Goal: Use online tool/utility: Use online tool/utility

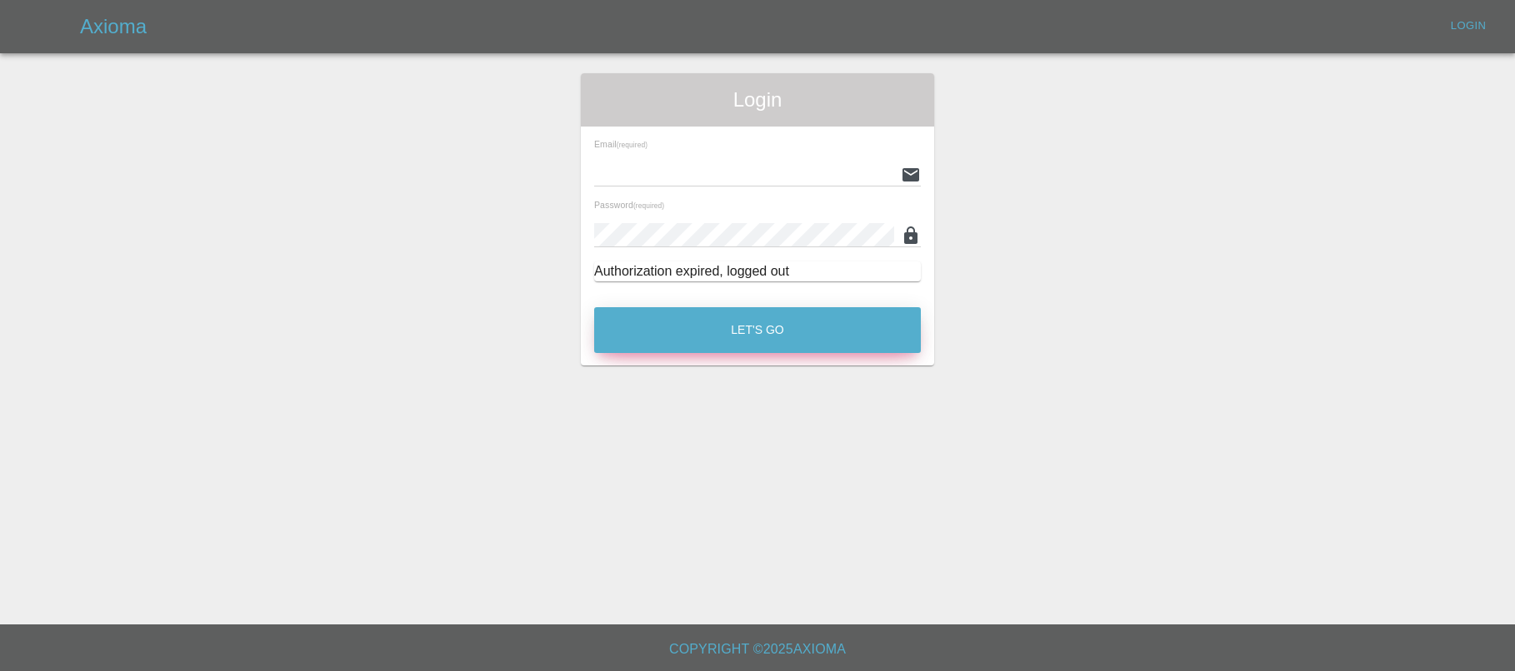
type input "[EMAIL_ADDRESS][PERSON_NAME][DOMAIN_NAME]"
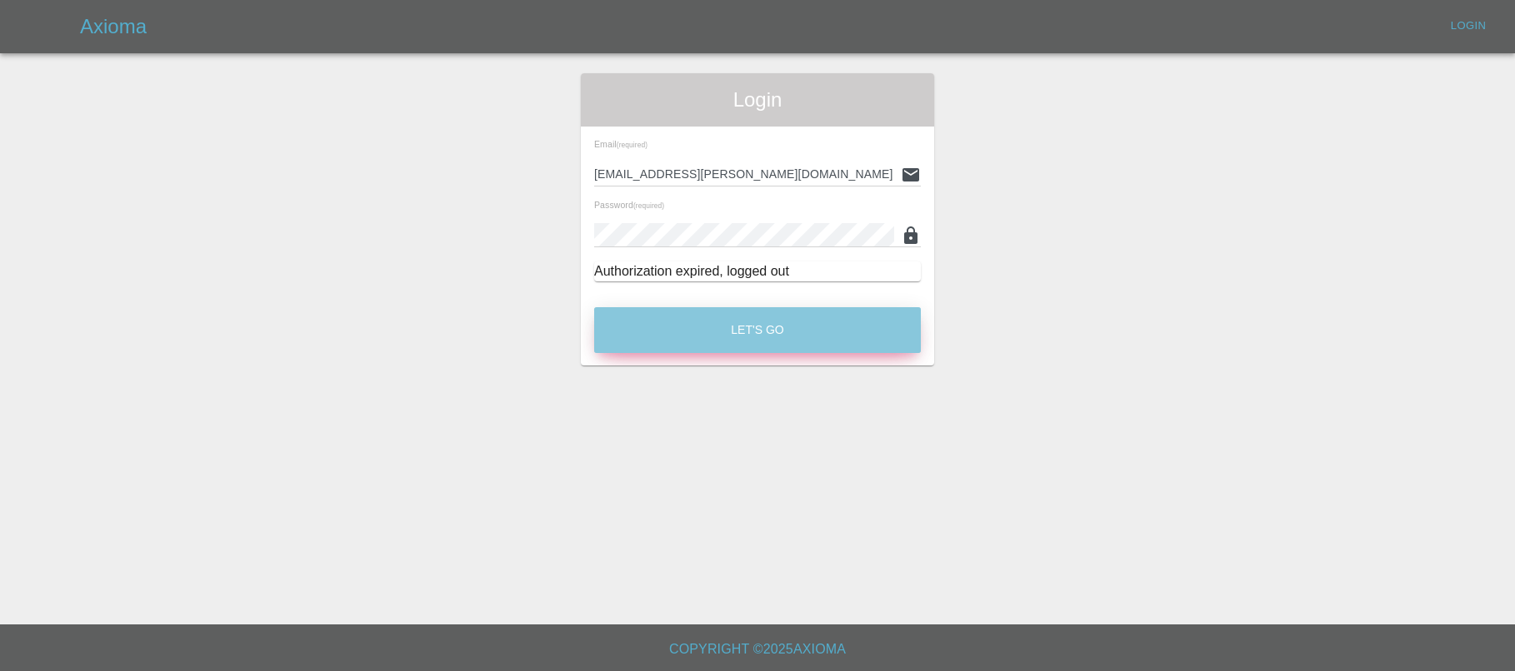
click at [798, 327] on button "Let's Go" at bounding box center [757, 330] width 327 height 46
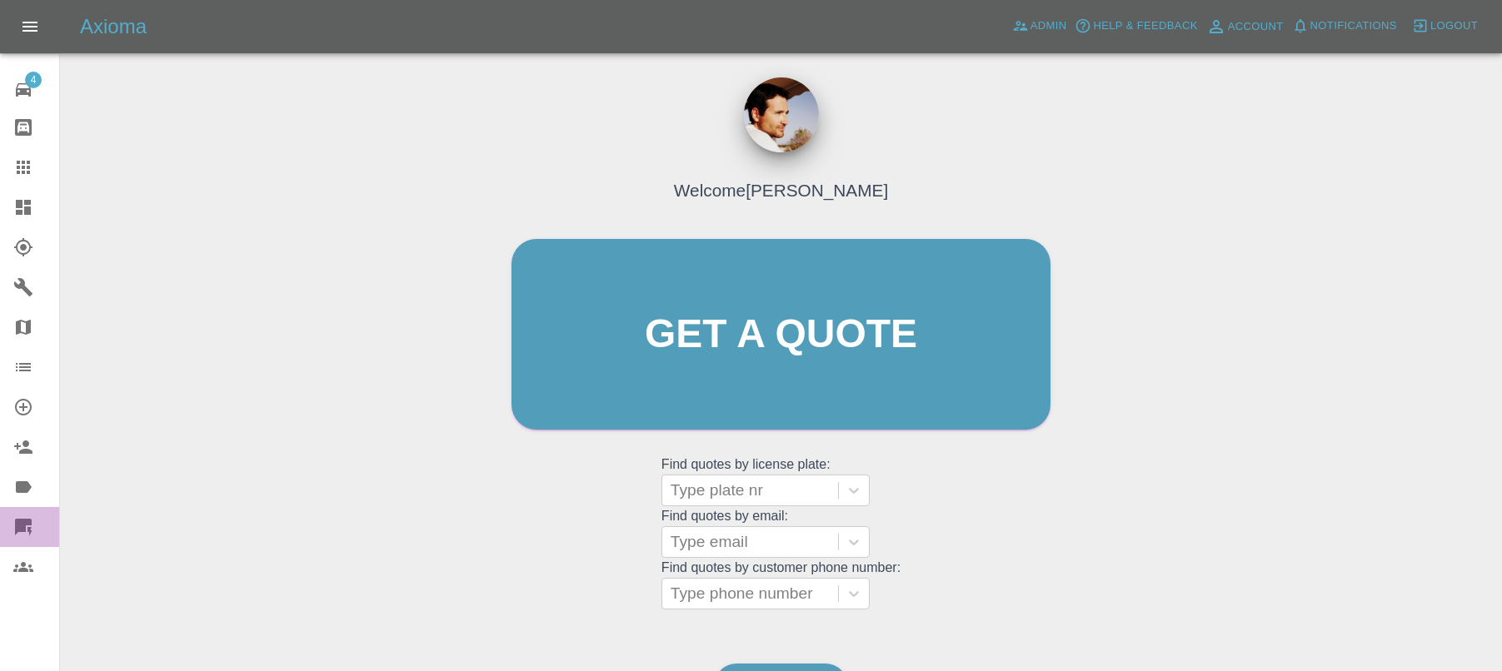
click at [31, 527] on icon at bounding box center [29, 531] width 5 height 9
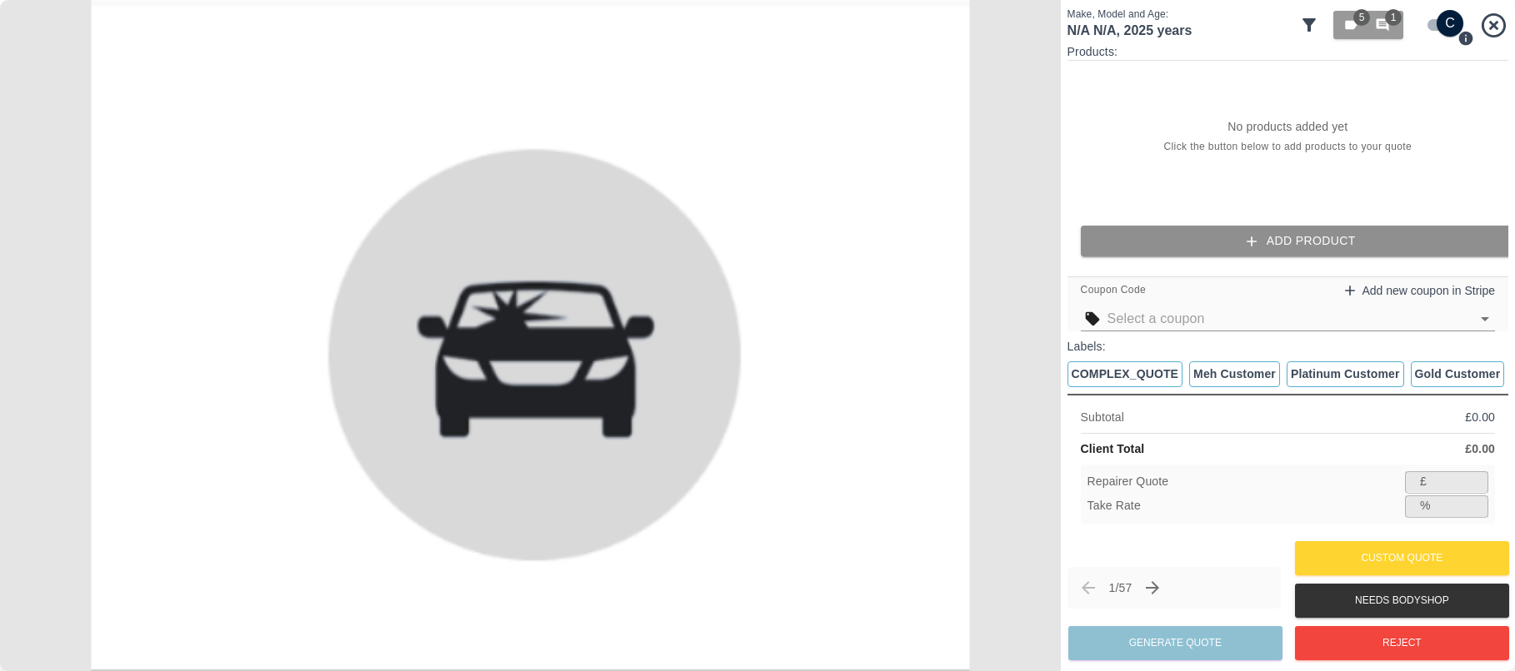
click at [1247, 238] on icon "button" at bounding box center [1251, 241] width 17 height 17
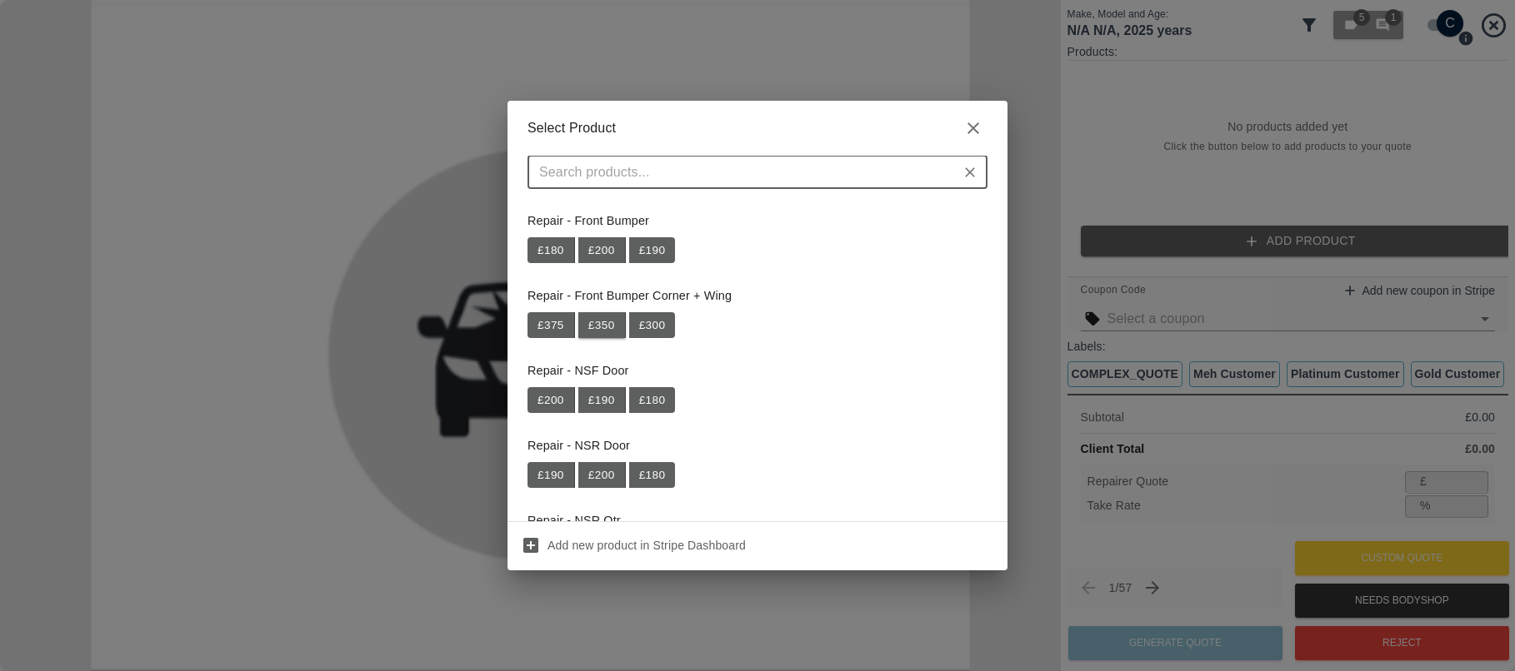
click at [605, 331] on button "£ 350" at bounding box center [601, 325] width 47 height 27
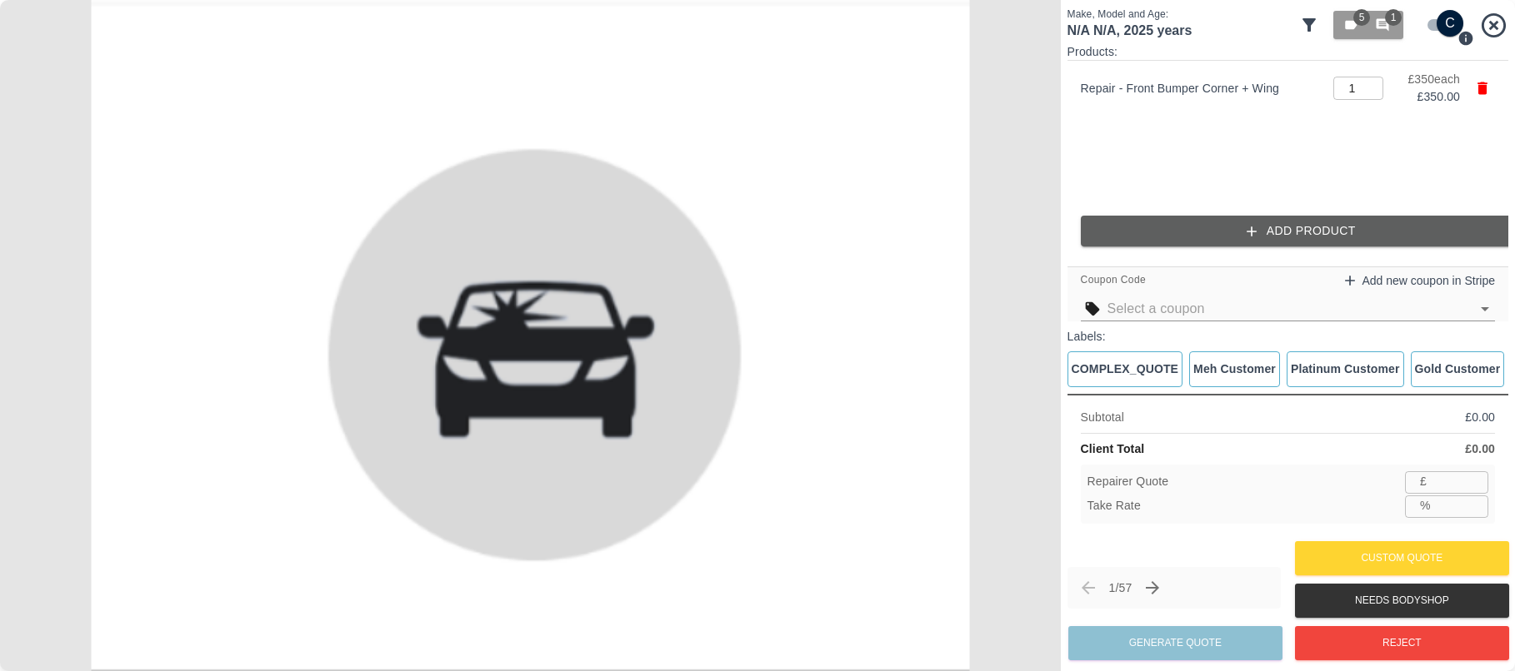
type input "227"
type input "35.2"
click at [1475, 502] on input "35.2" at bounding box center [1462, 506] width 51 height 21
type input "226"
type input "35.5"
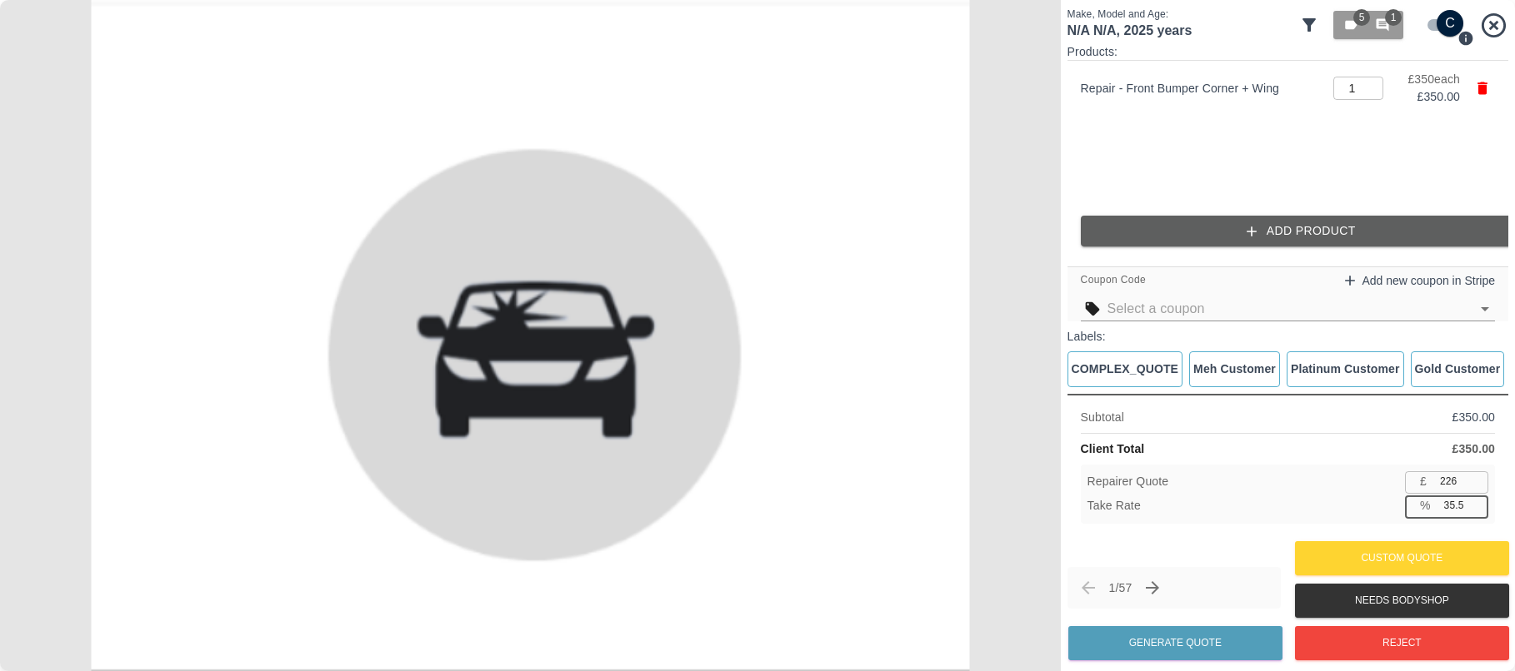
click at [1475, 502] on input "35.5" at bounding box center [1462, 506] width 51 height 21
type input "225"
click at [1475, 502] on input "35.8" at bounding box center [1462, 506] width 51 height 21
click at [1475, 502] on input "35.9" at bounding box center [1462, 506] width 51 height 21
click at [1475, 502] on input "36" at bounding box center [1462, 506] width 51 height 21
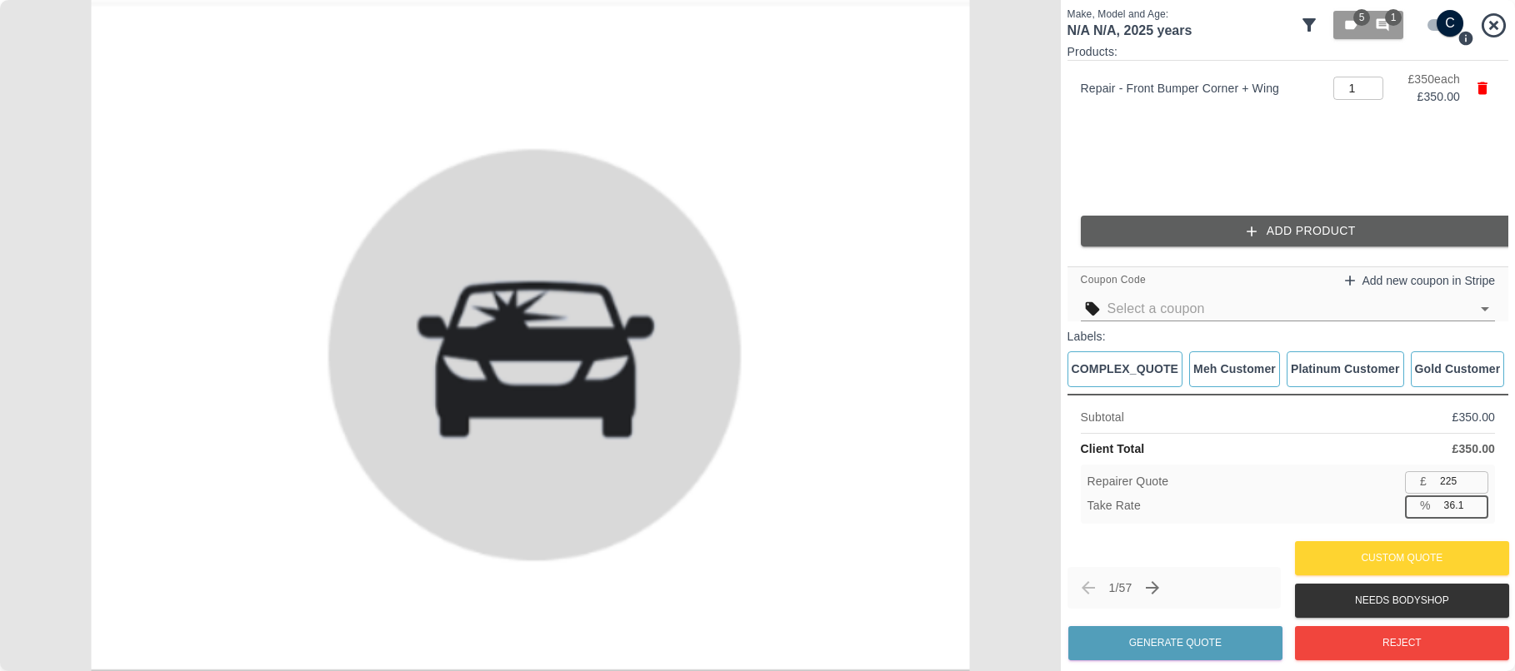
click at [1475, 502] on input "36.1" at bounding box center [1462, 506] width 51 height 21
click at [1475, 502] on input "36.2" at bounding box center [1462, 506] width 51 height 21
click at [1475, 502] on input "36.3" at bounding box center [1462, 506] width 51 height 21
click at [1475, 502] on input "36.4" at bounding box center [1462, 506] width 51 height 21
type input "36.5"
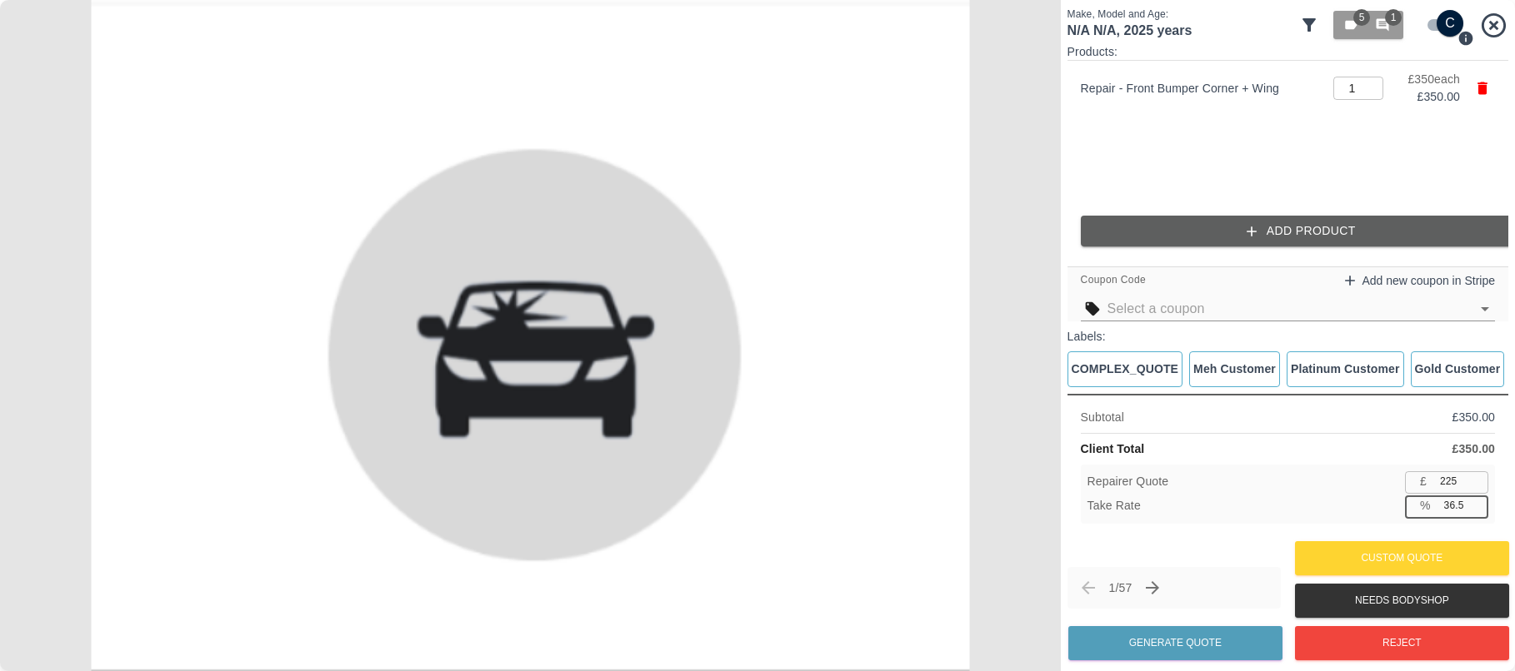
click at [1475, 502] on input "36.5" at bounding box center [1462, 506] width 51 height 21
type input "222"
click at [1475, 502] on input "36.7" at bounding box center [1462, 506] width 51 height 21
click at [1475, 502] on input "36.8" at bounding box center [1462, 506] width 51 height 21
click at [1475, 502] on input "36.9" at bounding box center [1462, 506] width 51 height 21
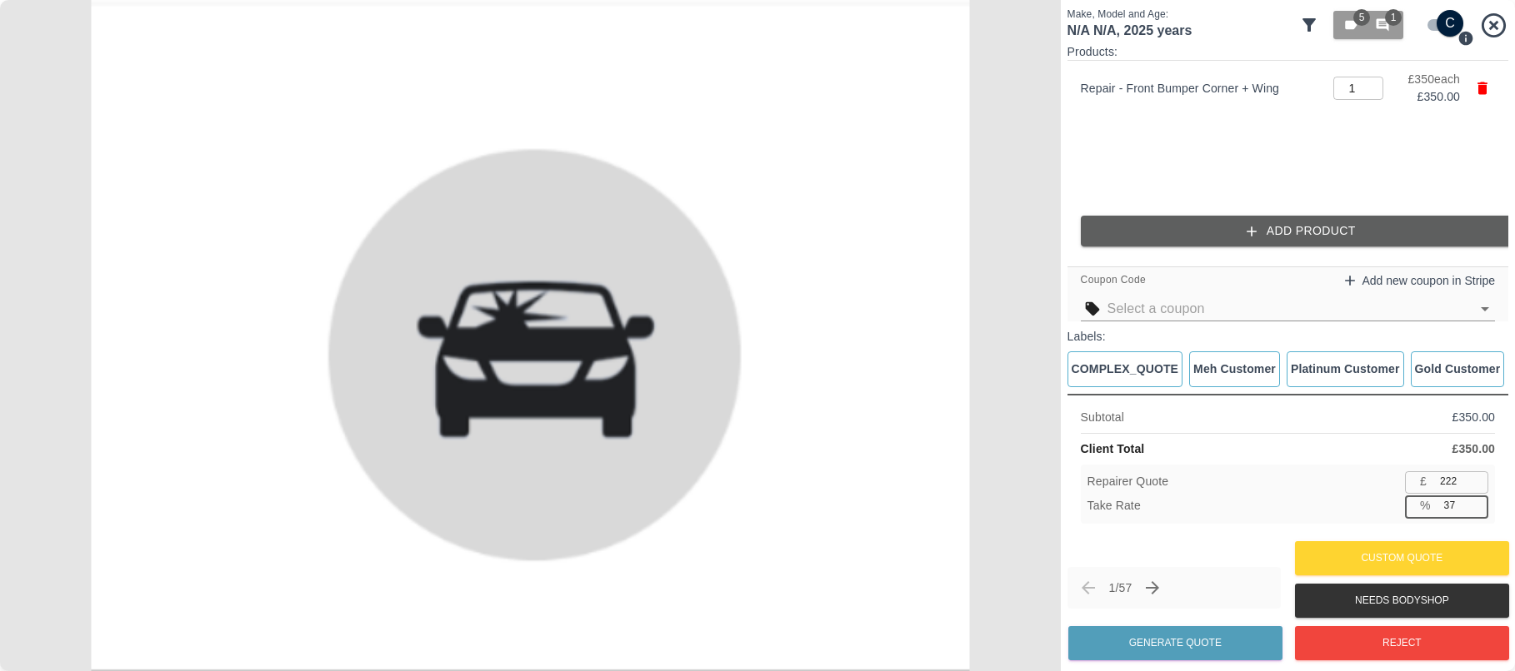
click at [1475, 502] on input "37" at bounding box center [1462, 506] width 51 height 21
click at [1475, 502] on input "37.1" at bounding box center [1462, 506] width 51 height 21
type input "37.2"
click at [1475, 502] on input "37.2" at bounding box center [1462, 506] width 51 height 21
type input "219"
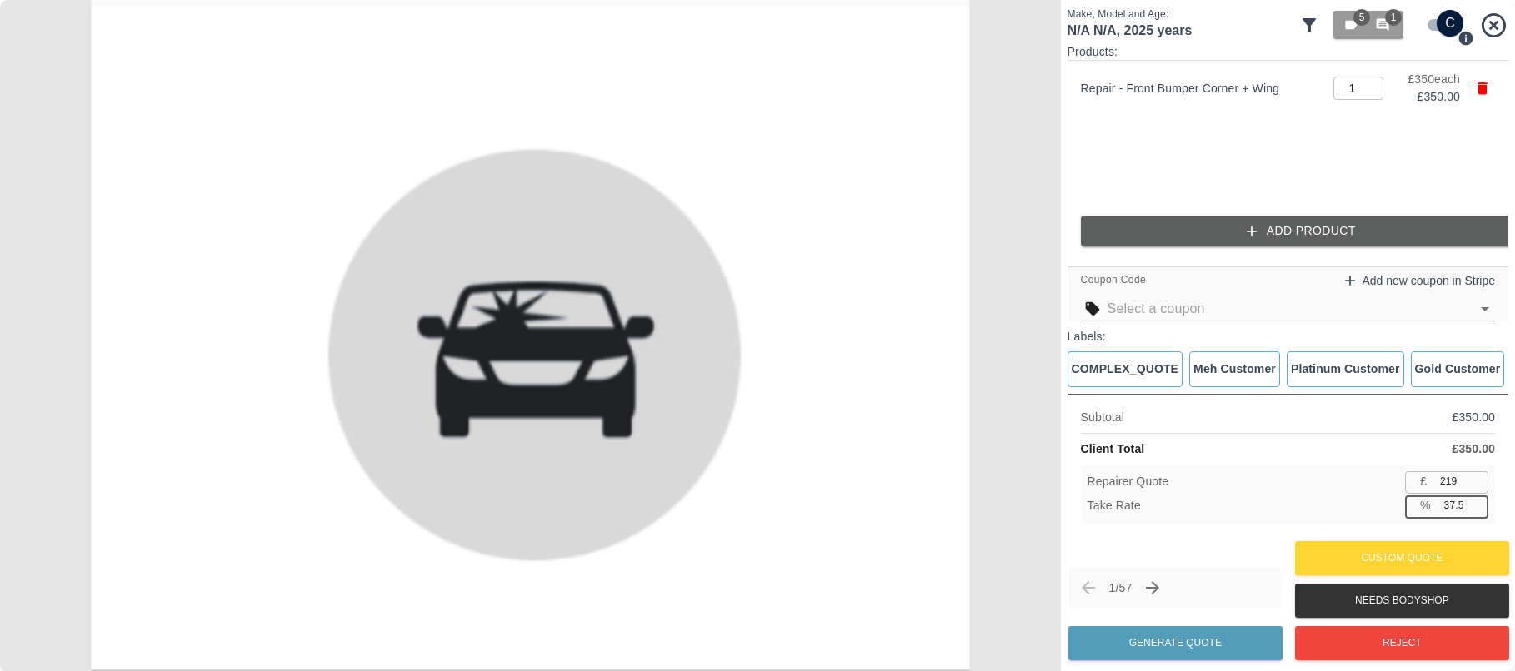
click at [1475, 502] on input "37.5" at bounding box center [1462, 506] width 51 height 21
click at [1475, 502] on input "37.6" at bounding box center [1462, 506] width 51 height 21
click at [1475, 502] on input "37.7" at bounding box center [1462, 506] width 51 height 21
click at [1475, 502] on input "37.8" at bounding box center [1462, 506] width 51 height 21
click at [1475, 502] on input "37.9" at bounding box center [1462, 506] width 51 height 21
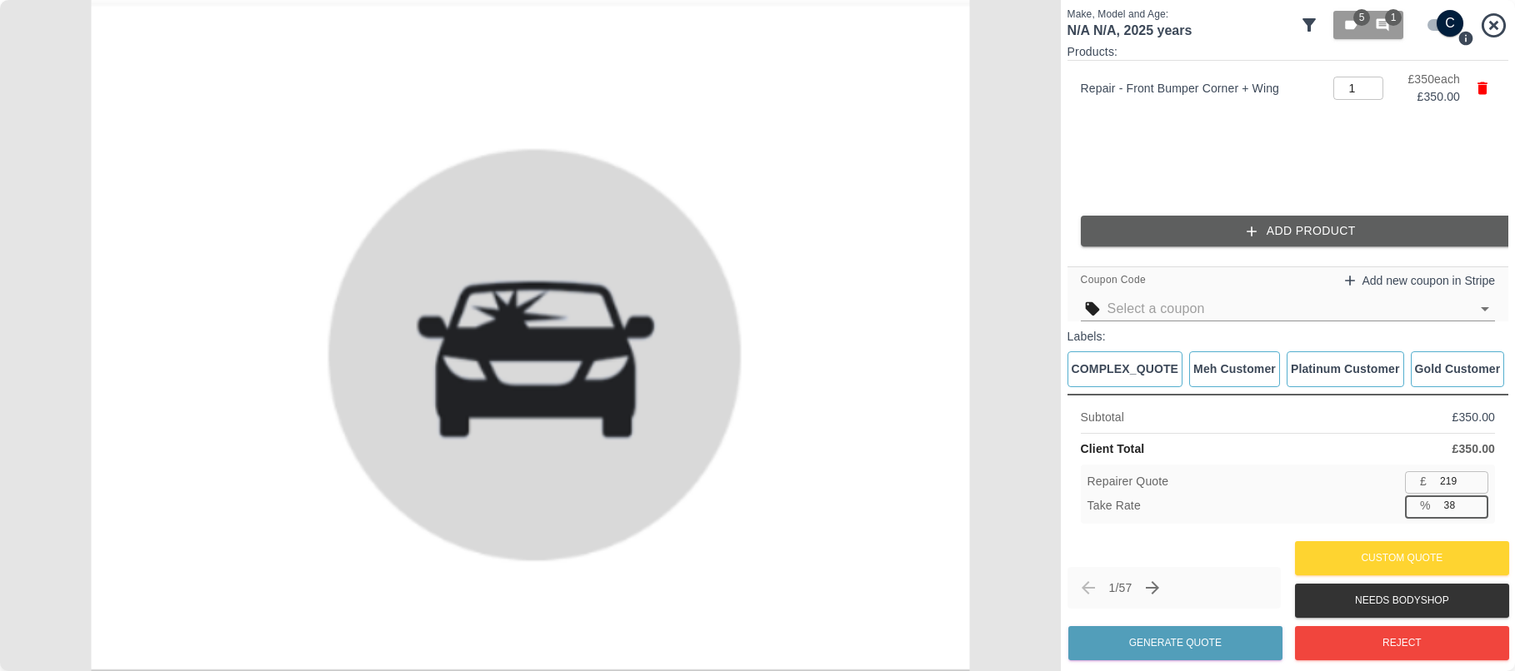
type input "38"
click at [1475, 502] on input "38" at bounding box center [1462, 506] width 51 height 21
type input "217"
click at [1475, 502] on input "38.1" at bounding box center [1462, 506] width 51 height 21
click at [1475, 502] on input "38.2" at bounding box center [1462, 506] width 51 height 21
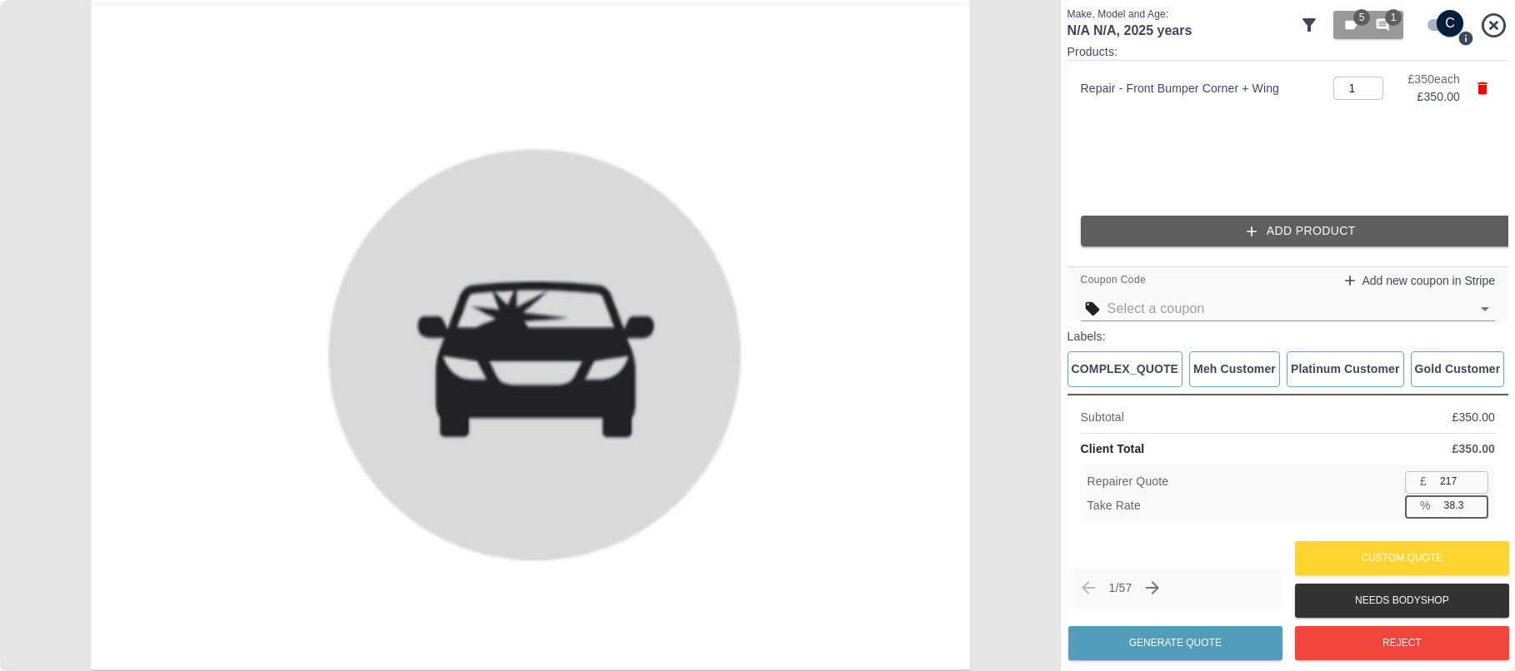
click at [1475, 502] on input "38.3" at bounding box center [1462, 506] width 51 height 21
click at [1475, 502] on input "38.4" at bounding box center [1462, 506] width 51 height 21
click at [1475, 502] on input "38.5" at bounding box center [1462, 506] width 51 height 21
type input "38.6"
click at [1475, 502] on input "38.6" at bounding box center [1462, 506] width 51 height 21
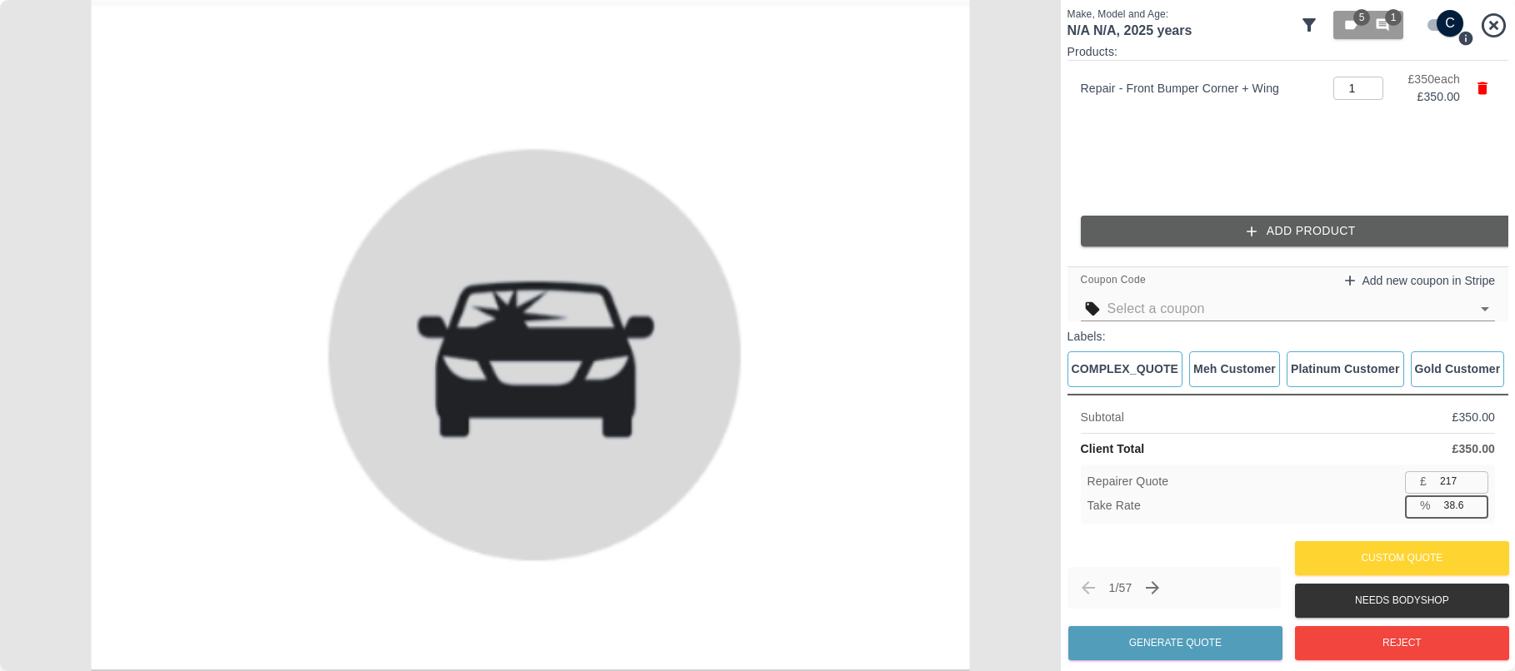
type input "214"
click at [1475, 502] on input "39" at bounding box center [1462, 506] width 51 height 21
click at [1475, 502] on input "39.1" at bounding box center [1462, 506] width 51 height 21
click at [1475, 502] on input "39.2" at bounding box center [1462, 506] width 51 height 21
type input "39.3"
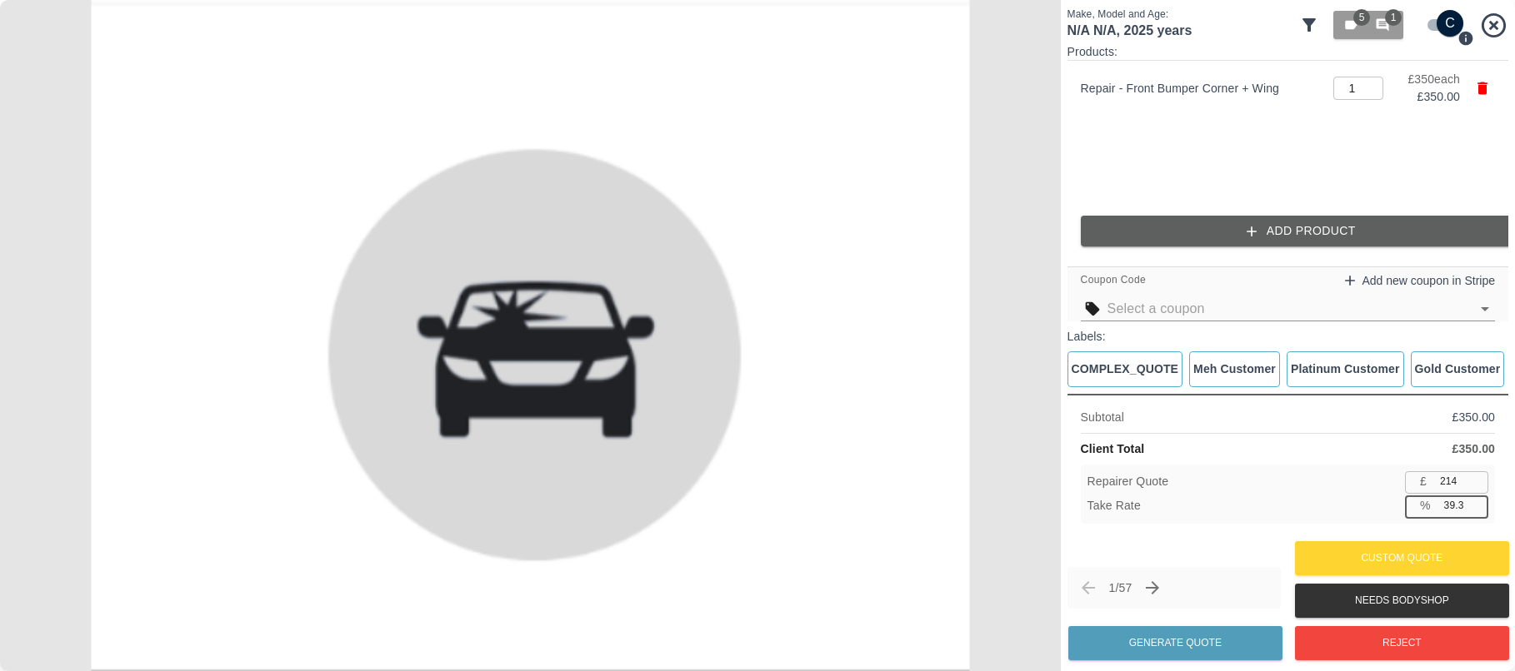
click at [1475, 502] on input "39.3" at bounding box center [1462, 506] width 51 height 21
type input "212"
click at [1460, 507] on input "39.4" at bounding box center [1462, 506] width 51 height 21
type input "44"
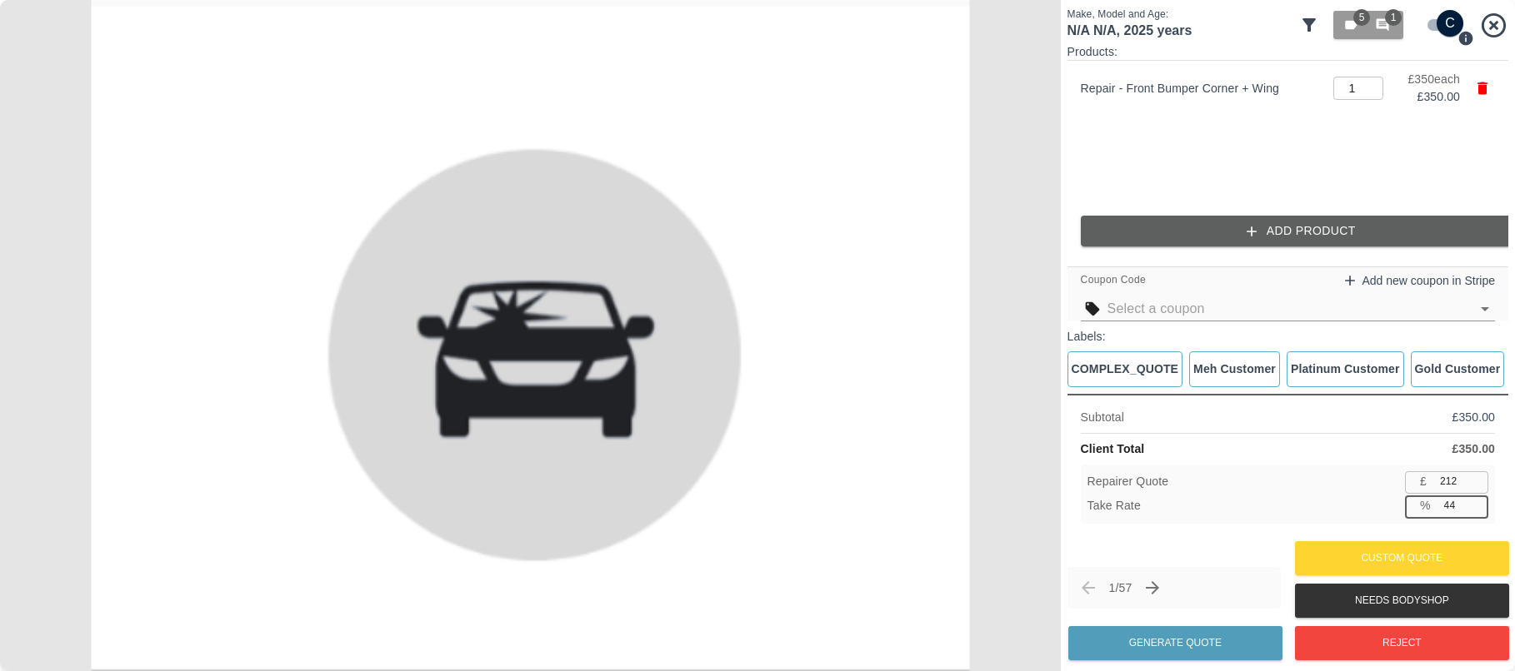
type input "196"
click at [1451, 507] on input "44.0" at bounding box center [1462, 506] width 51 height 21
type input "33"
type input "234"
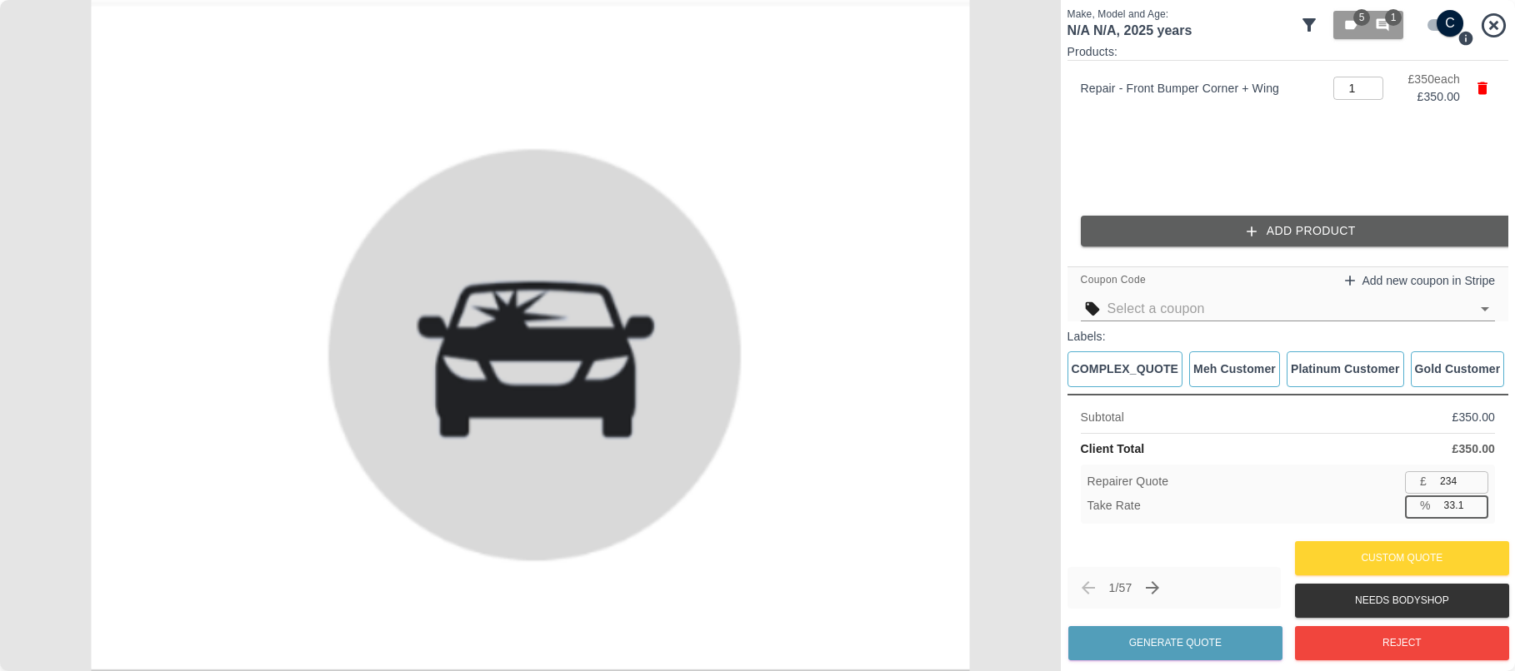
type input "33.1"
